Goal: Task Accomplishment & Management: Complete application form

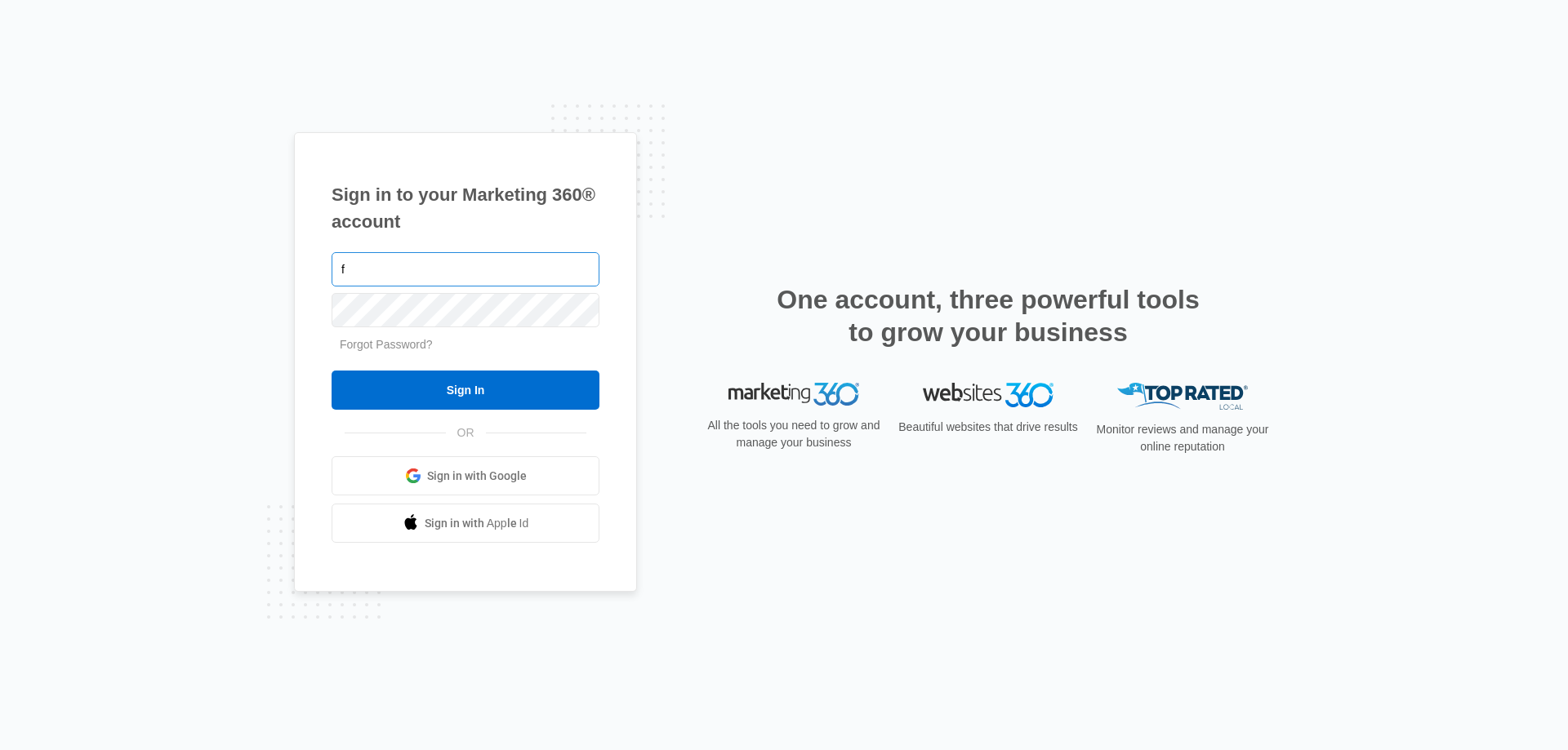
click at [439, 269] on input "f" at bounding box center [465, 269] width 267 height 34
type input "f"
paste input "[EMAIL_ADDRESS][DOMAIN_NAME]"
type input "[EMAIL_ADDRESS][DOMAIN_NAME]"
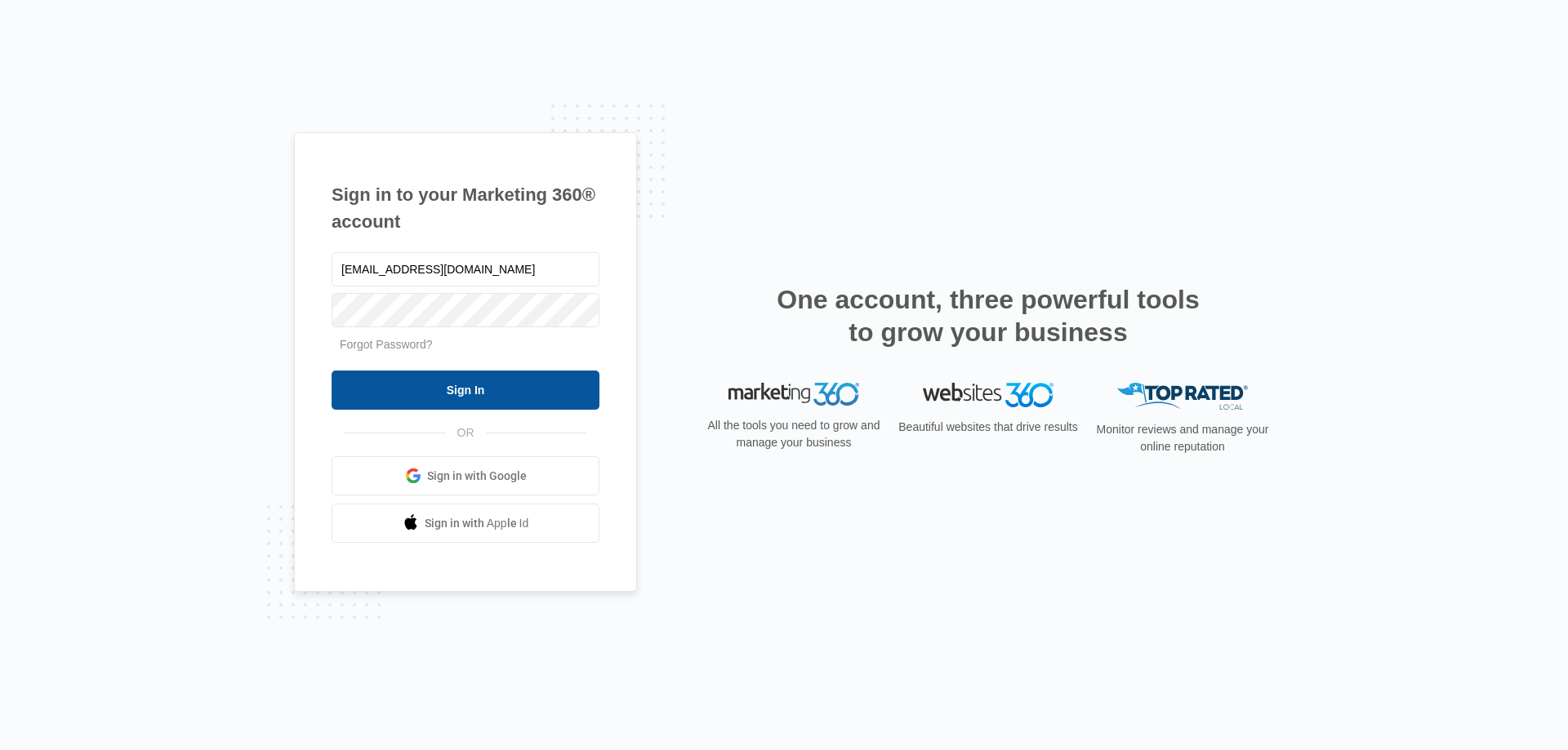
click at [383, 393] on input "Sign In" at bounding box center [465, 390] width 267 height 39
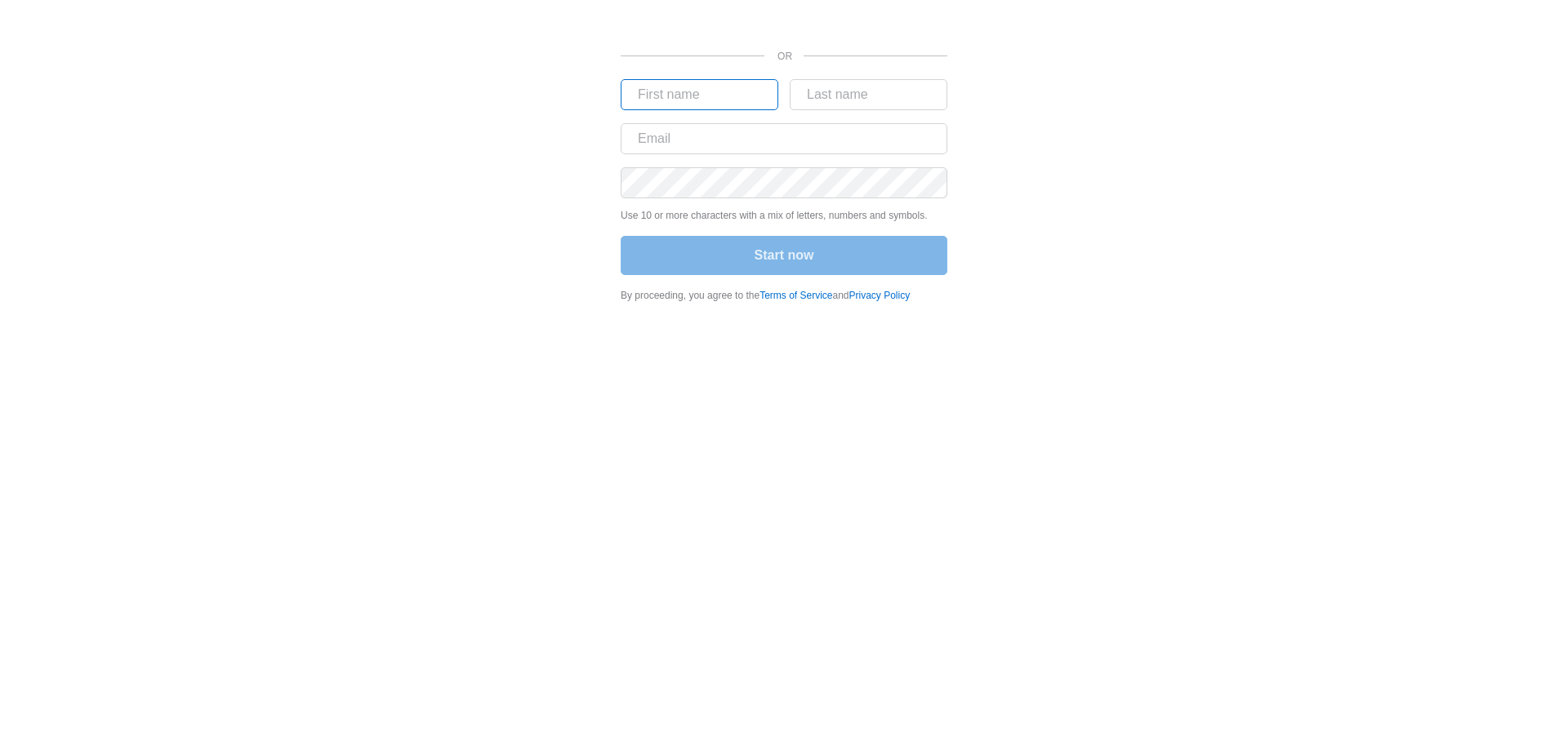
click at [691, 85] on input "text" at bounding box center [700, 95] width 157 height 31
type input "[PERSON_NAME]"
paste input "Jy6%$rRrfKJj"
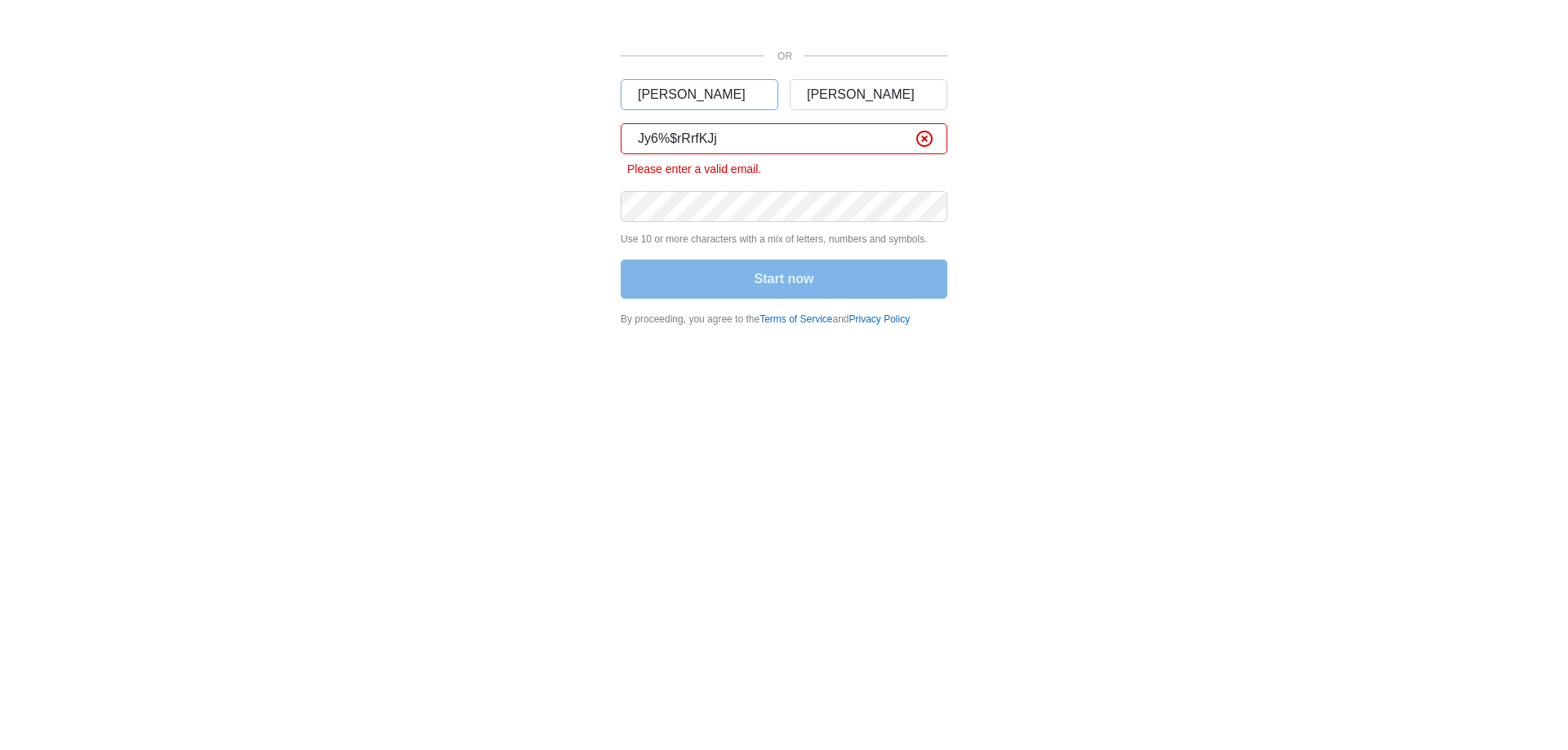
type input "Jy6%$rRrfKJj"
drag, startPoint x: 742, startPoint y: 139, endPoint x: 606, endPoint y: 123, distance: 136.9
click at [606, 123] on div "OR Christopher Chappel Jy6%$rRrfKJj Please enter a valid email. Use 10 or more …" at bounding box center [784, 168] width 980 height 336
paste input "flatsbrokefishingcharters@gmail.com"
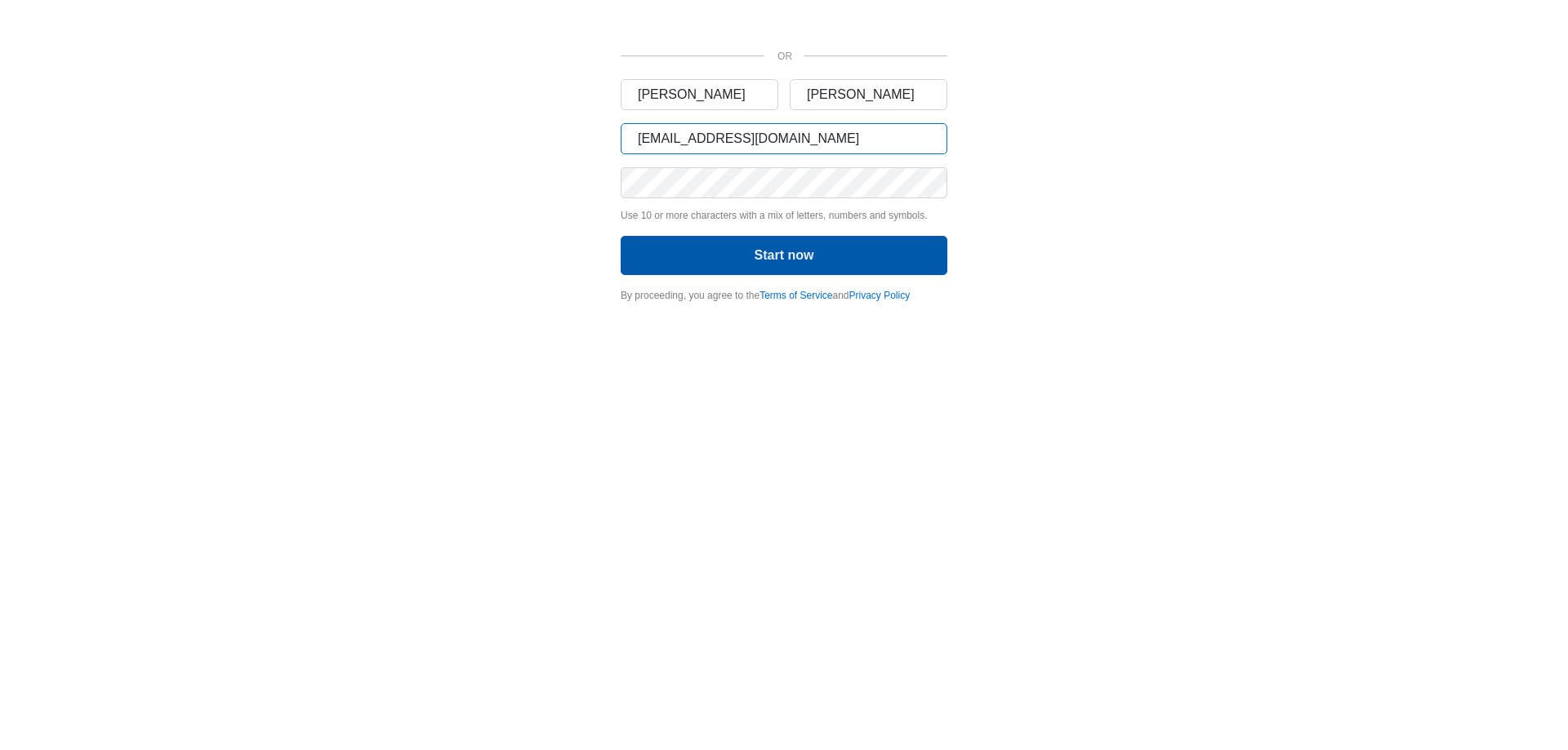
type input "flatsbrokefishingcharters@gmail.com"
click at [792, 248] on button "Start now" at bounding box center [784, 255] width 327 height 39
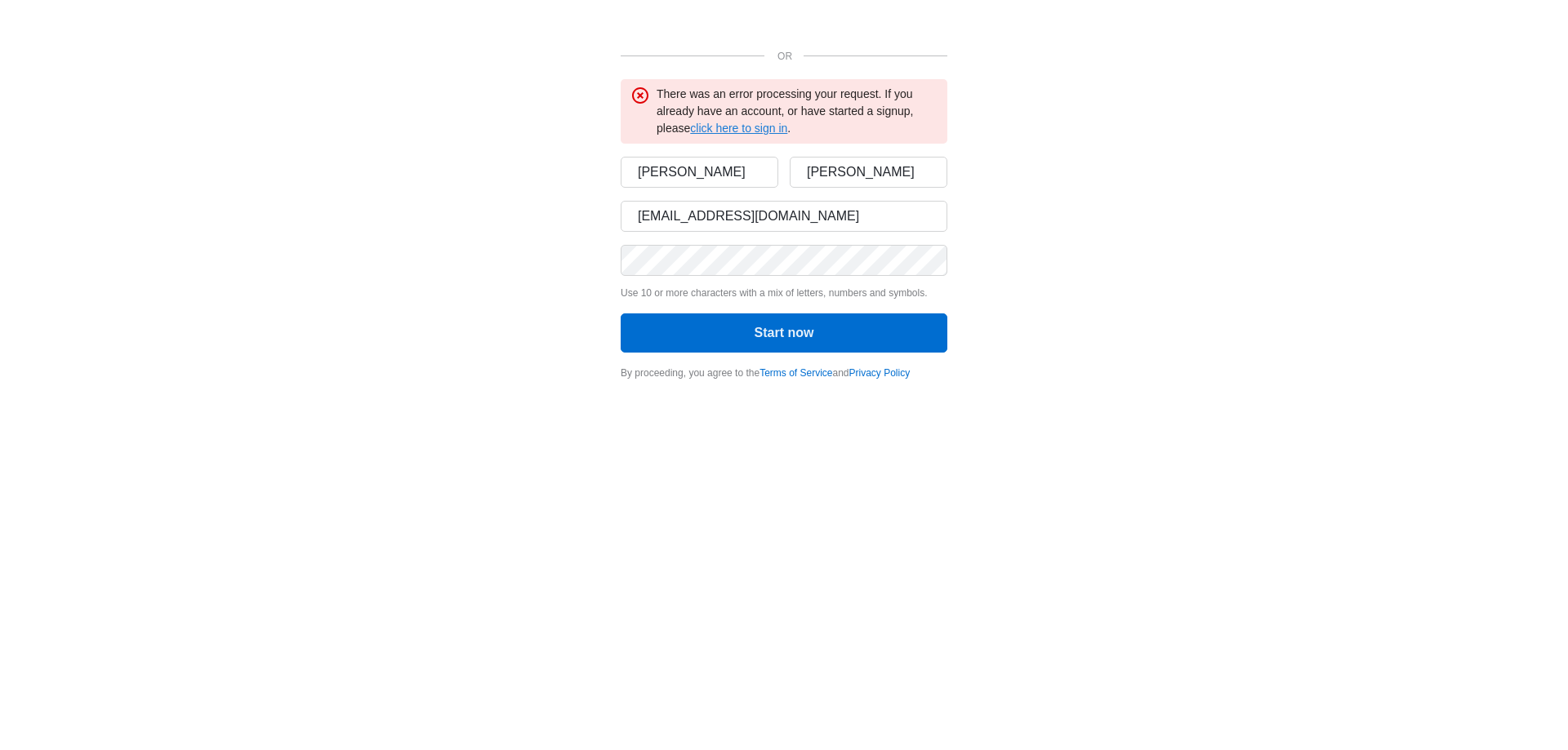
click at [787, 122] on link "click here to sign in" at bounding box center [738, 128] width 97 height 13
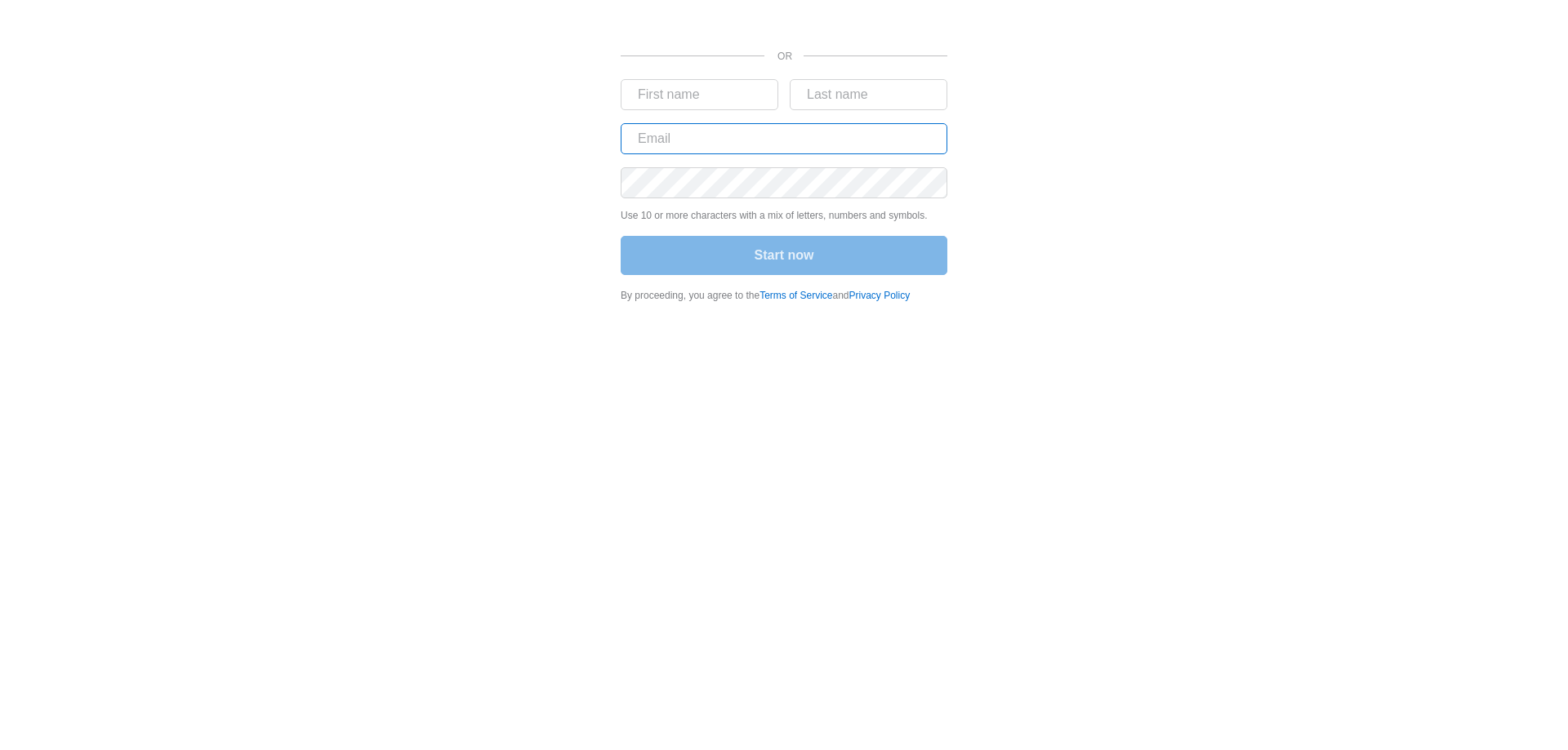
click at [701, 146] on input "text" at bounding box center [784, 139] width 327 height 31
type input "jerel@projectwebseo.com"
type input "Jerel"
type input "Lorenzo"
drag, startPoint x: 787, startPoint y: 142, endPoint x: 459, endPoint y: 145, distance: 328.0
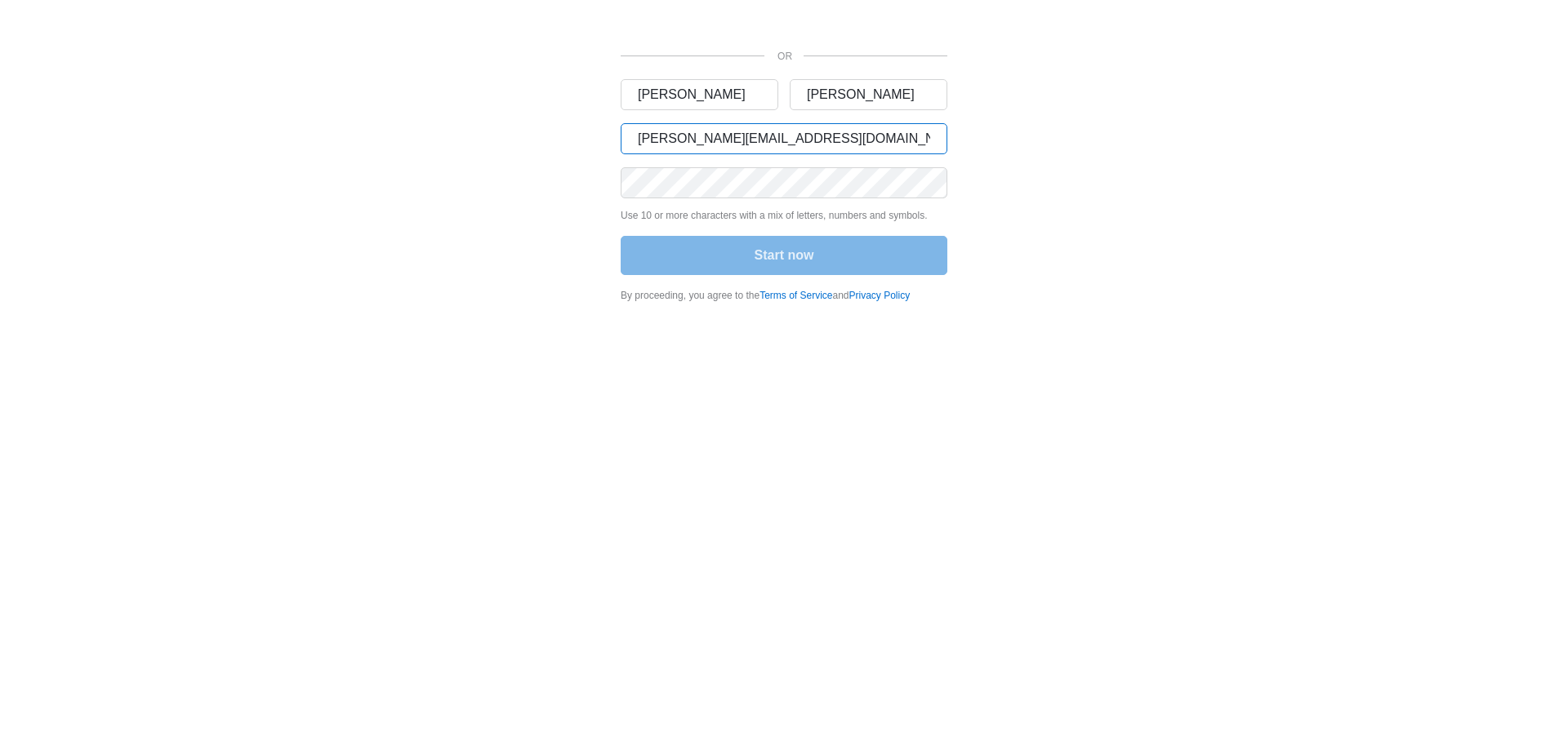
click at [459, 145] on div "OR Jerel Lorenzo jerel@projectwebseo.com Use 10 or more characters with a mix o…" at bounding box center [784, 156] width 980 height 312
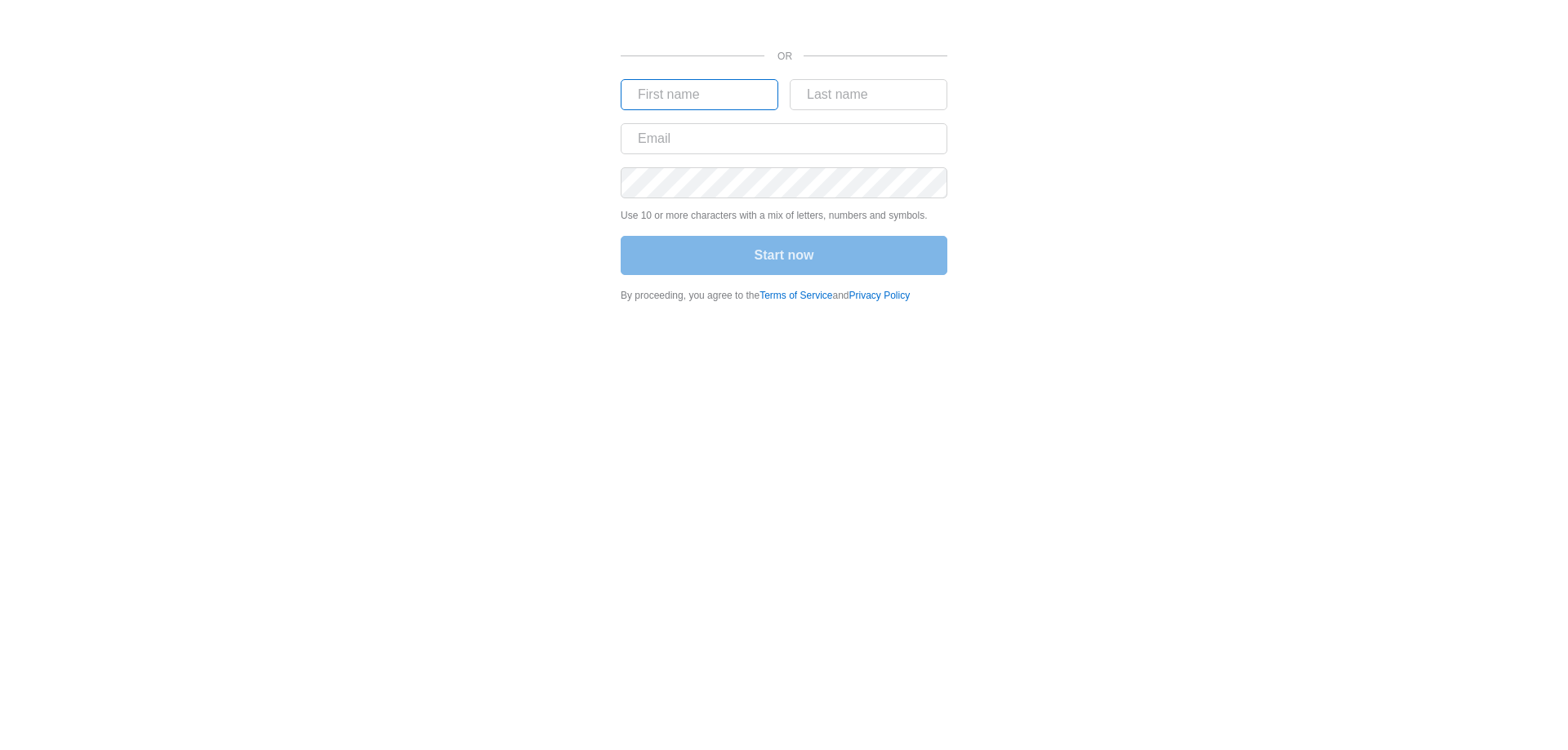
click at [702, 105] on input "text" at bounding box center [700, 95] width 157 height 31
type input "[PERSON_NAME]"
paste input "[EMAIL_ADDRESS][DOMAIN_NAME]"
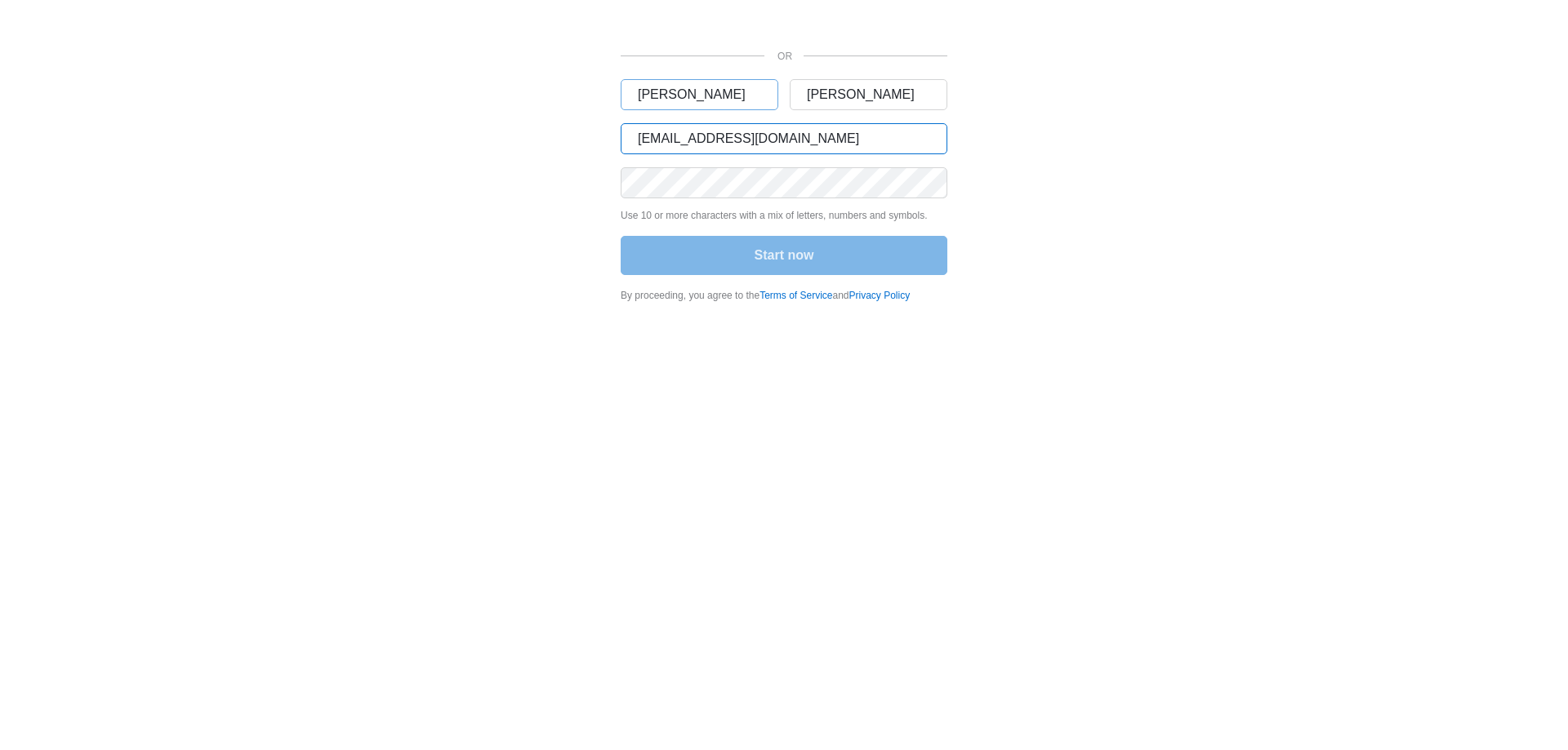
type input "[EMAIL_ADDRESS][DOMAIN_NAME]"
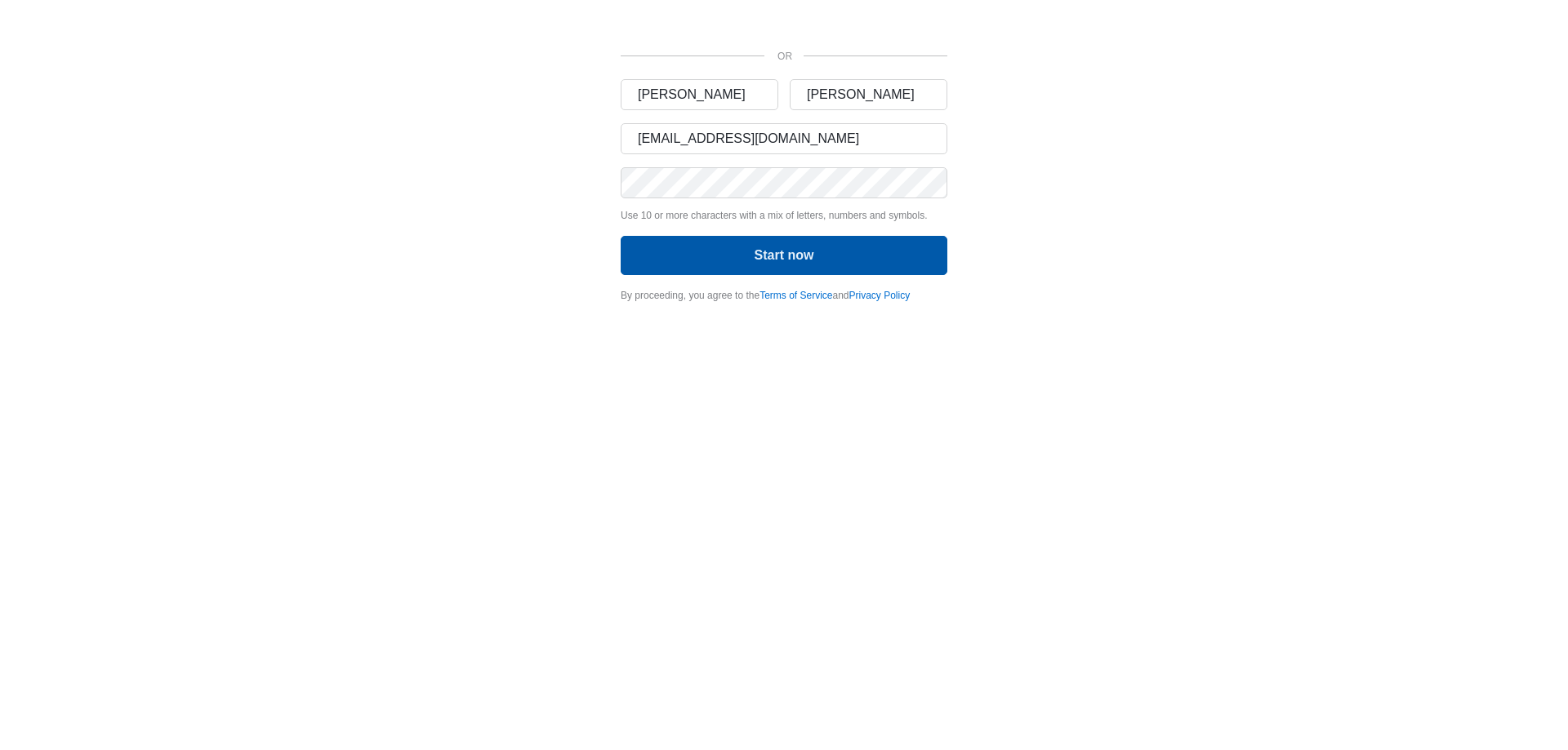
click at [719, 250] on button "Start now" at bounding box center [784, 255] width 327 height 39
